Goal: Task Accomplishment & Management: Manage account settings

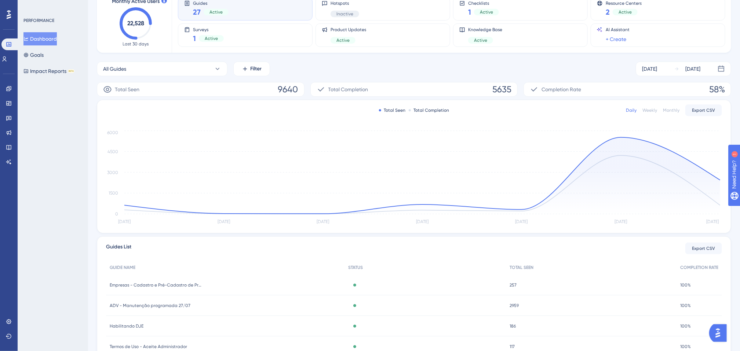
scroll to position [123, 0]
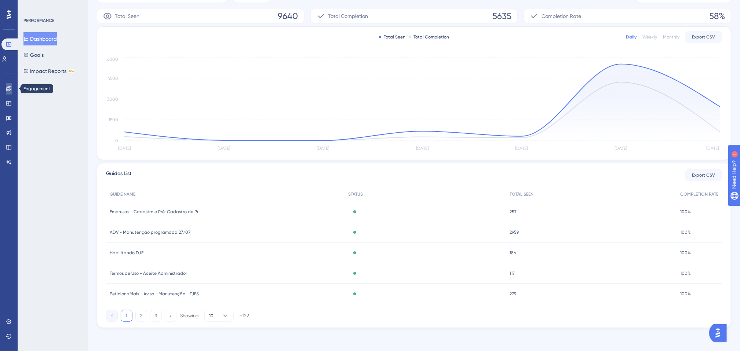
click at [6, 92] on link at bounding box center [9, 89] width 6 height 12
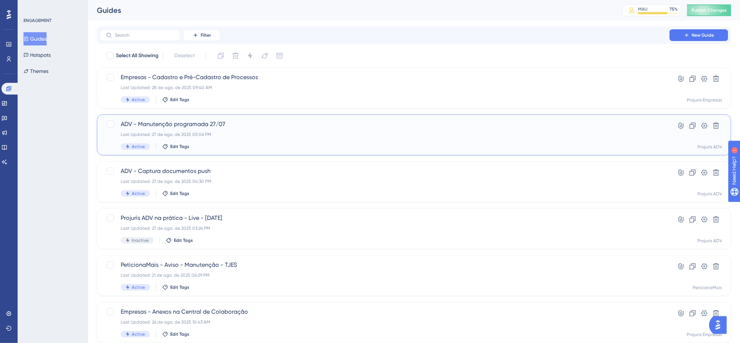
click at [388, 143] on div "Active Edit Tags" at bounding box center [385, 146] width 528 height 7
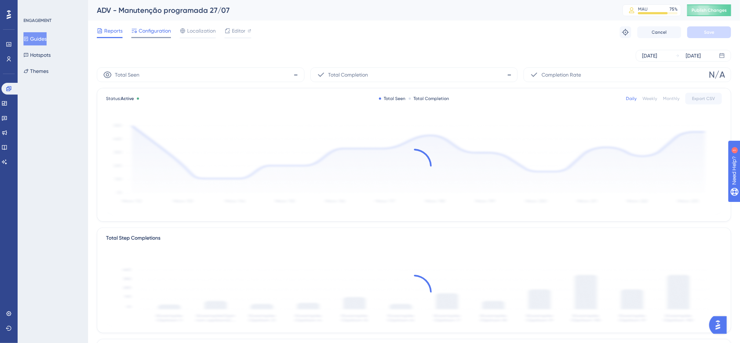
click at [158, 35] on div "Configuration" at bounding box center [151, 32] width 40 height 12
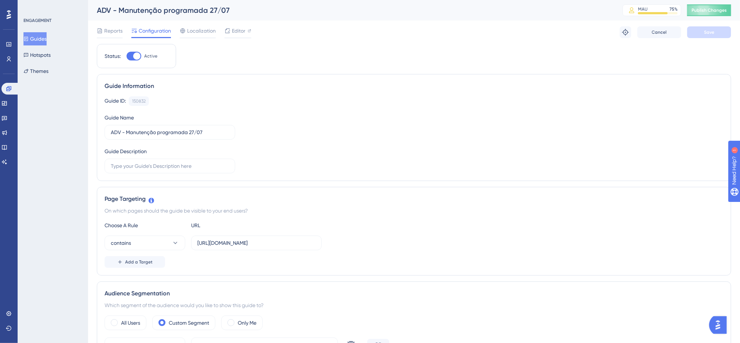
click at [143, 60] on label "Active" at bounding box center [141, 56] width 31 height 9
click at [126, 56] on input "Active" at bounding box center [126, 56] width 0 height 0
checkbox input "false"
click at [696, 36] on button "Save" at bounding box center [709, 32] width 44 height 12
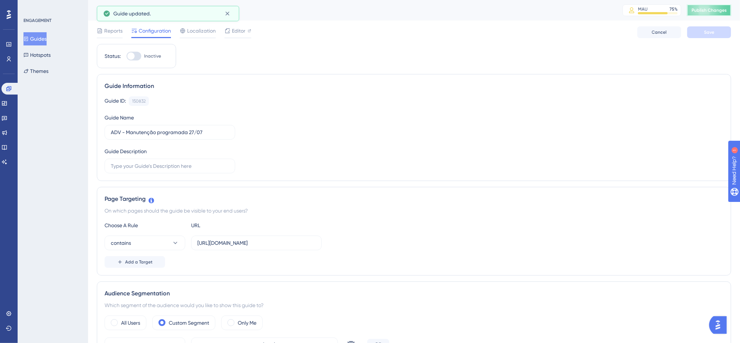
click at [708, 10] on span "Publish Changes" at bounding box center [708, 10] width 35 height 6
drag, startPoint x: 117, startPoint y: 33, endPoint x: 121, endPoint y: 30, distance: 5.0
click at [116, 33] on span "Reports" at bounding box center [113, 30] width 18 height 9
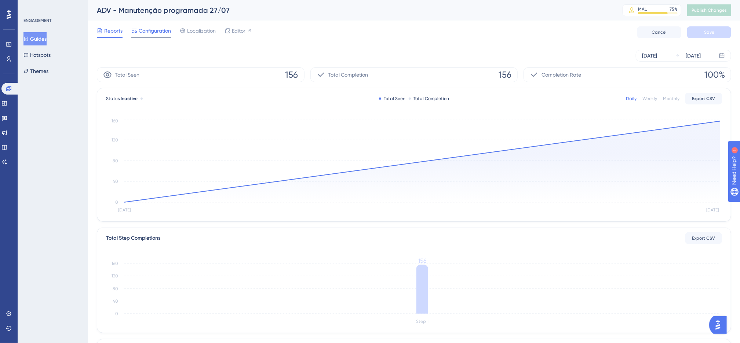
click at [148, 37] on div at bounding box center [151, 37] width 40 height 1
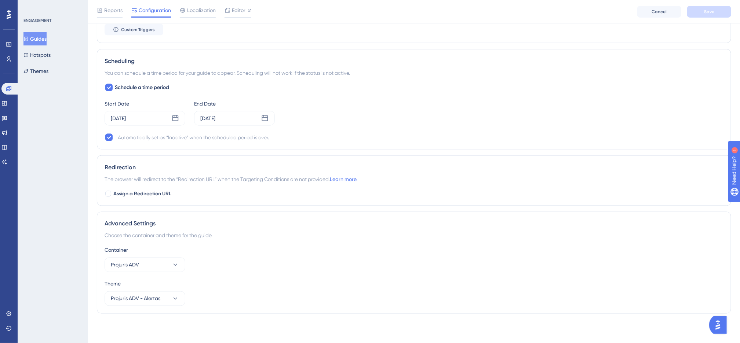
scroll to position [531, 0]
click at [7, 103] on link at bounding box center [4, 104] width 6 height 12
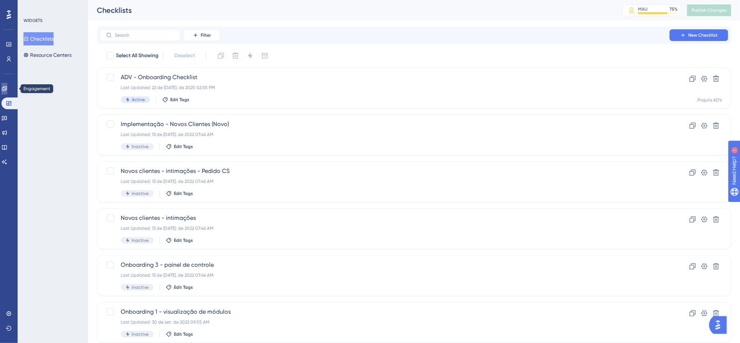
click at [5, 93] on link at bounding box center [4, 89] width 6 height 12
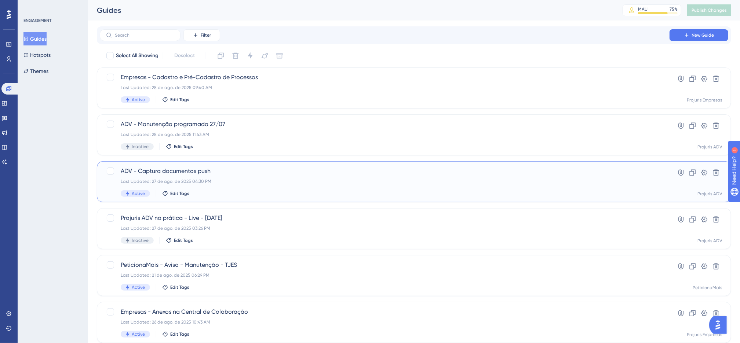
click at [349, 186] on div "ADV - Captura documentos push Last Updated: 27 de ago. de 2025 04:30 PM Active …" at bounding box center [385, 182] width 528 height 30
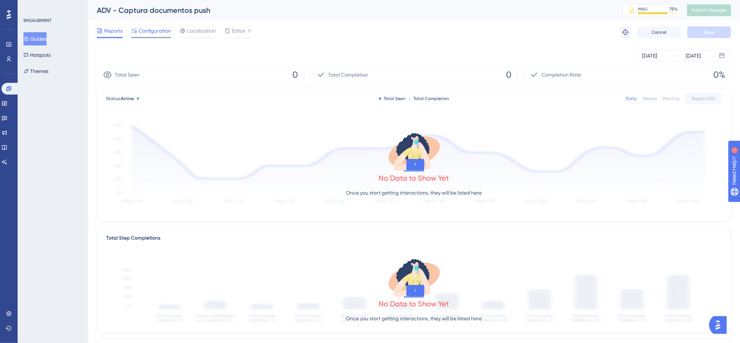
click at [161, 37] on div at bounding box center [151, 37] width 40 height 1
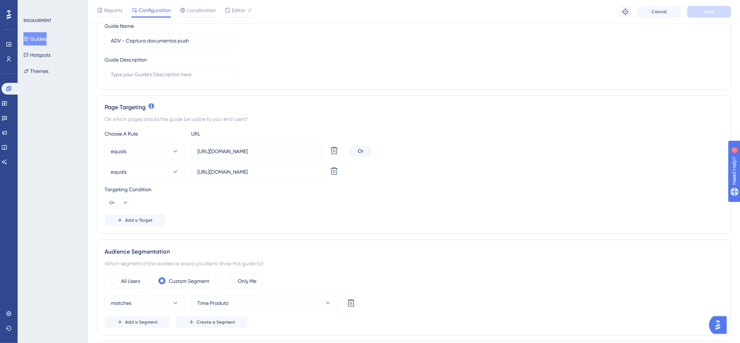
scroll to position [165, 0]
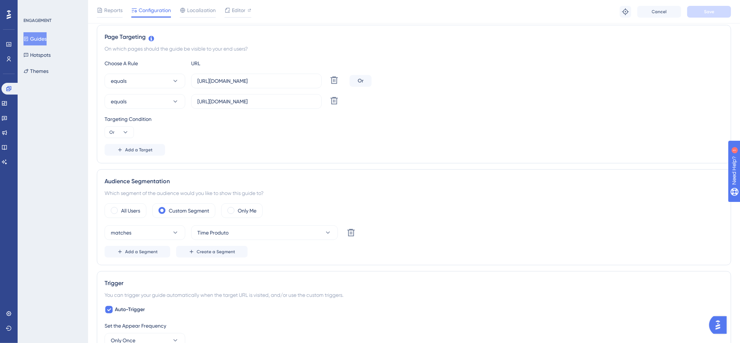
drag, startPoint x: 297, startPoint y: 93, endPoint x: 301, endPoint y: 93, distance: 4.5
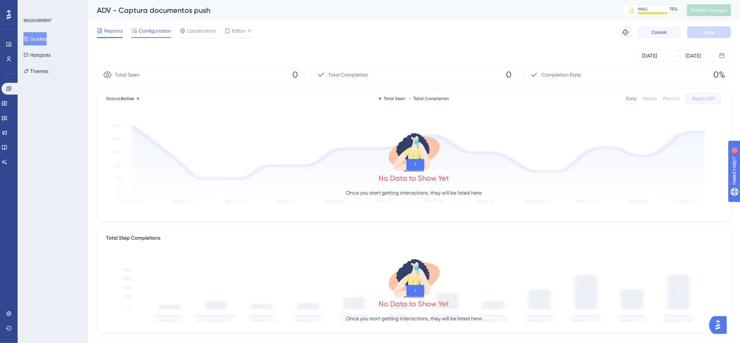
click at [160, 27] on span "Configuration" at bounding box center [155, 30] width 32 height 9
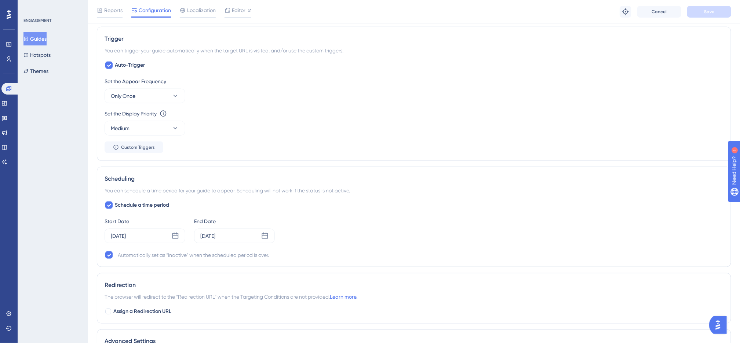
scroll to position [495, 0]
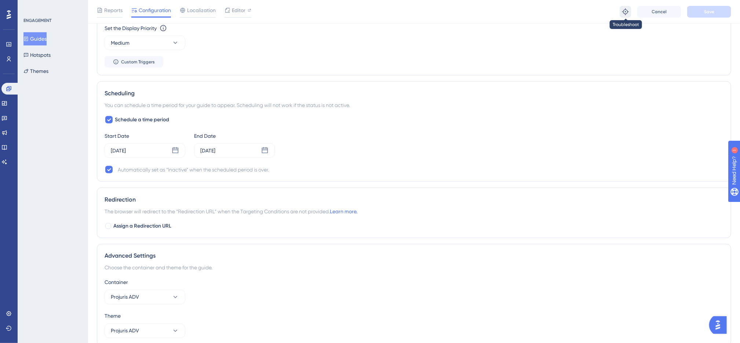
click at [621, 14] on button at bounding box center [625, 12] width 12 height 12
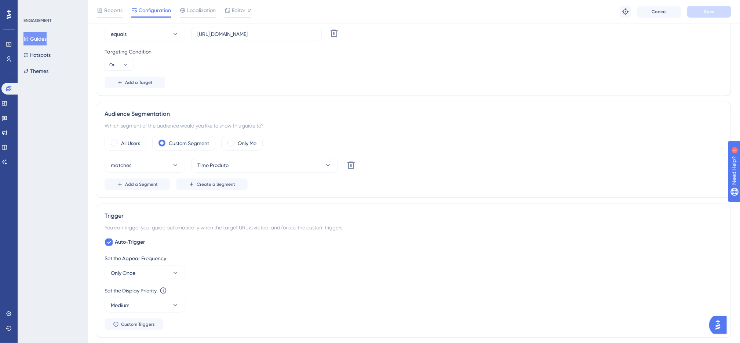
scroll to position [220, 0]
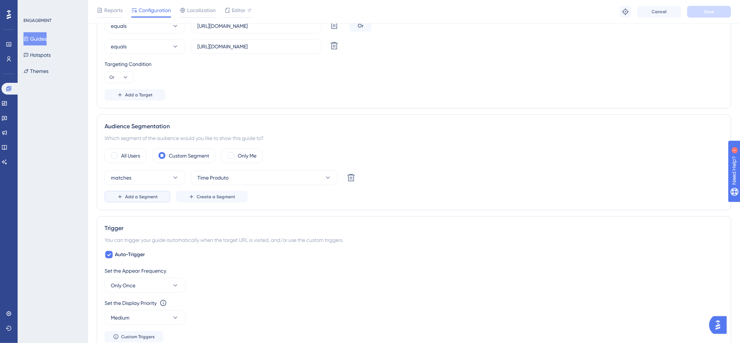
click at [146, 197] on span "Add a Segment" at bounding box center [141, 197] width 33 height 6
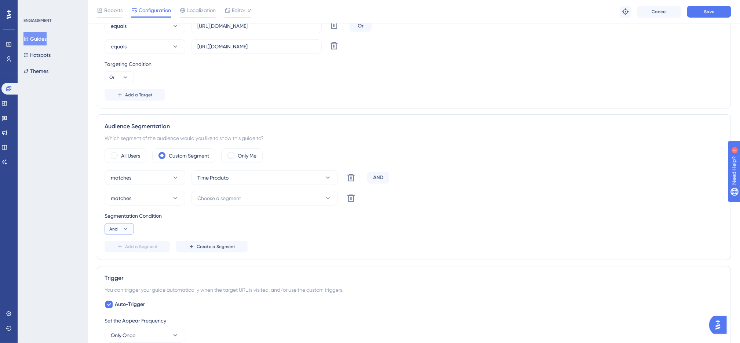
click at [120, 233] on button "And" at bounding box center [118, 229] width 29 height 12
click at [120, 269] on div "Or Or" at bounding box center [119, 264] width 14 height 15
click at [231, 209] on div "matches Time Produto Delete OR matches Choose a segment Delete Segmentation Con…" at bounding box center [413, 211] width 619 height 82
click at [231, 202] on span "Choose a segment" at bounding box center [219, 198] width 44 height 9
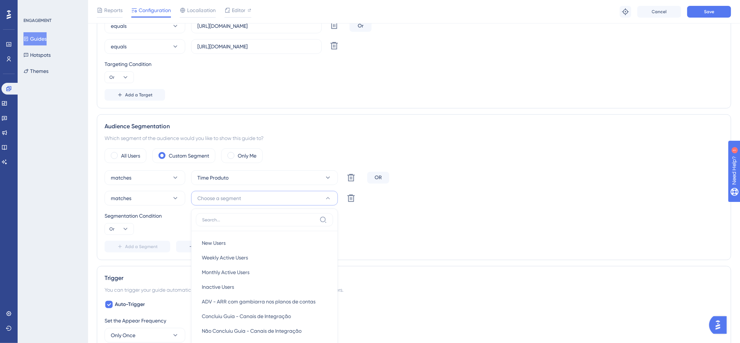
scroll to position [333, 0]
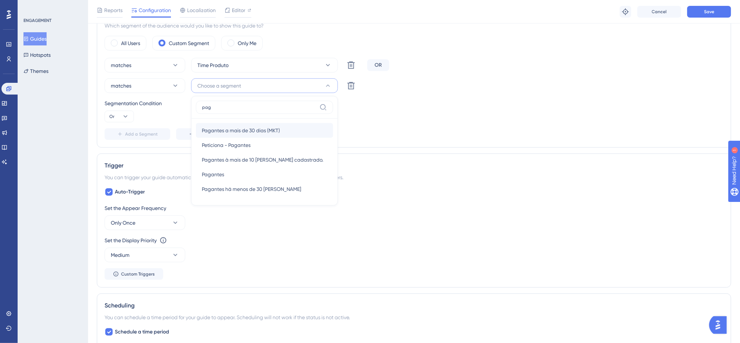
type input "pag"
click at [261, 132] on span "Pagantes a mais de 30 dias (MKT)" at bounding box center [241, 130] width 78 height 9
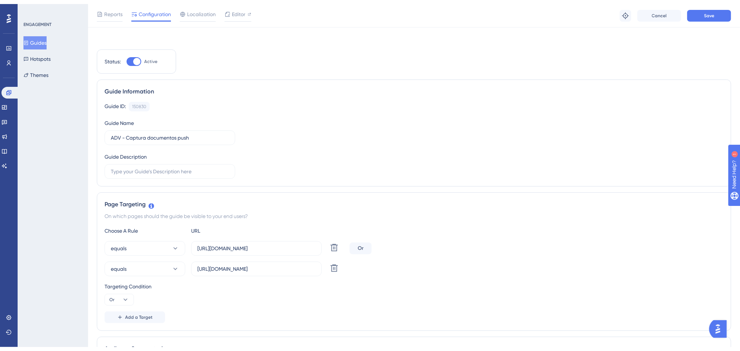
scroll to position [0, 0]
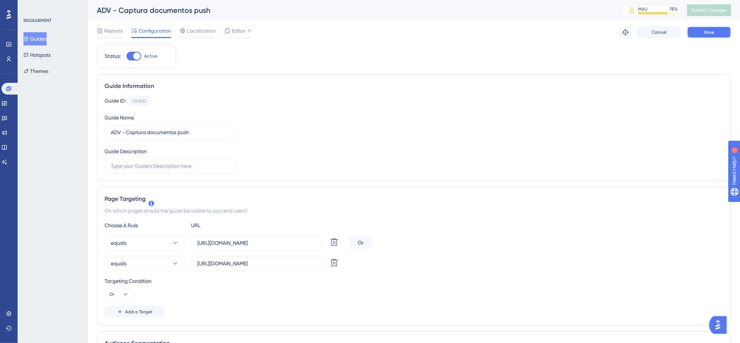
click at [696, 33] on button "Save" at bounding box center [709, 32] width 44 height 12
click at [707, 12] on span "Publish Changes" at bounding box center [708, 10] width 35 height 6
click at [245, 30] on div "Editor" at bounding box center [237, 30] width 27 height 9
click at [445, 121] on div "Guide ID: 150830 Copy Guide Name ADV - Captura documentos push Guide Description" at bounding box center [413, 134] width 619 height 77
click at [14, 86] on link at bounding box center [10, 89] width 18 height 12
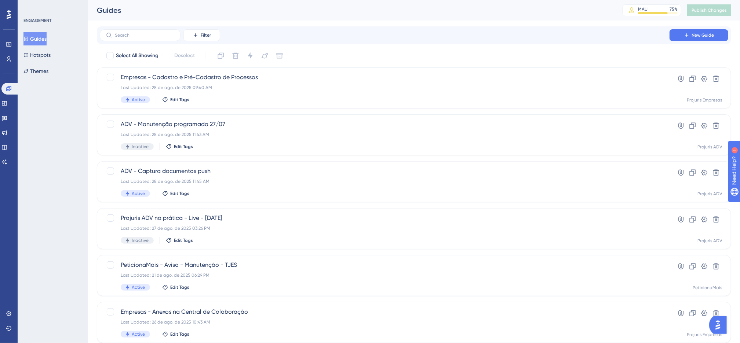
click at [398, 46] on div "Filter New Guide Select All Showing Deselect Empresas - Cadastro e Pré-Cadastro…" at bounding box center [414, 285] width 634 height 519
click at [275, 89] on div "Last Updated: 28 de ago. de 2025 09:40 AM" at bounding box center [385, 88] width 528 height 6
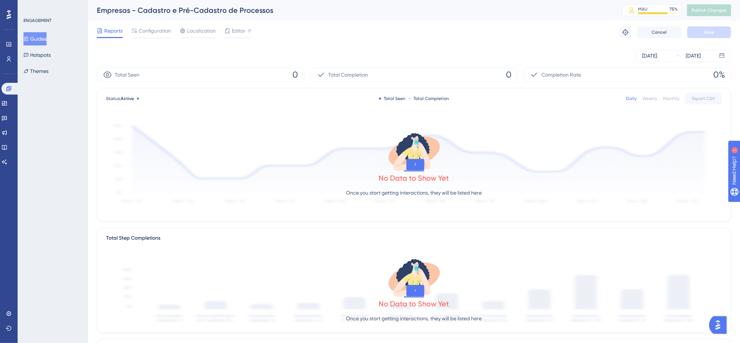
click at [239, 38] on div "Reports Configuration Localization Editor Troubleshoot Cancel Save" at bounding box center [414, 32] width 634 height 23
click at [236, 36] on div "Editor" at bounding box center [237, 32] width 27 height 12
click at [0, 0] on icon at bounding box center [0, 0] width 0 height 0
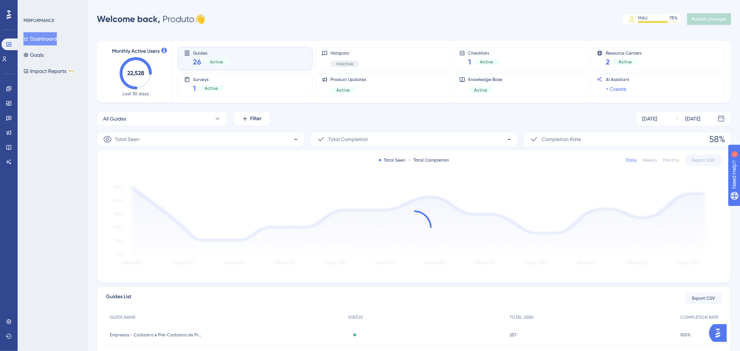
click at [389, 20] on div "Welcome back, Produto 👋 MAU 75 % Click to see add-on and upgrade options Publis…" at bounding box center [414, 19] width 634 height 15
